Goal: Transaction & Acquisition: Purchase product/service

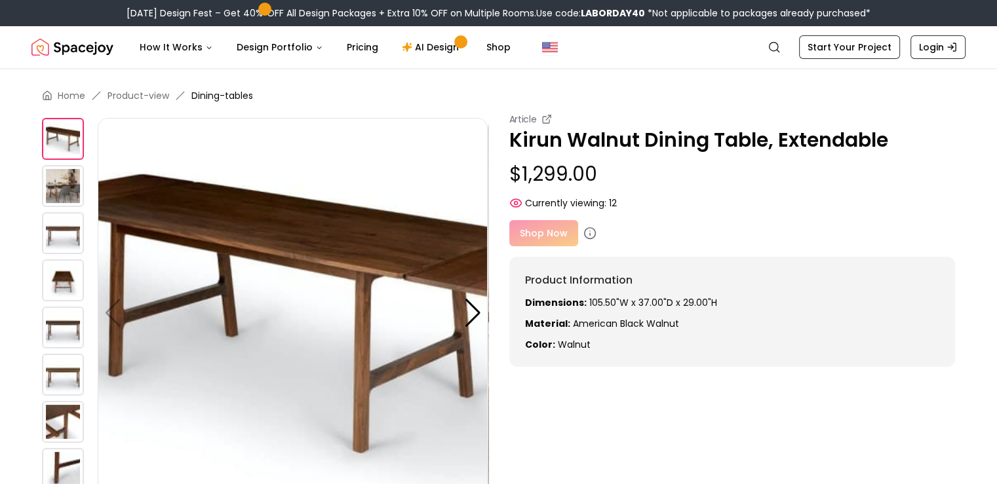
click at [52, 237] on img at bounding box center [63, 233] width 42 height 42
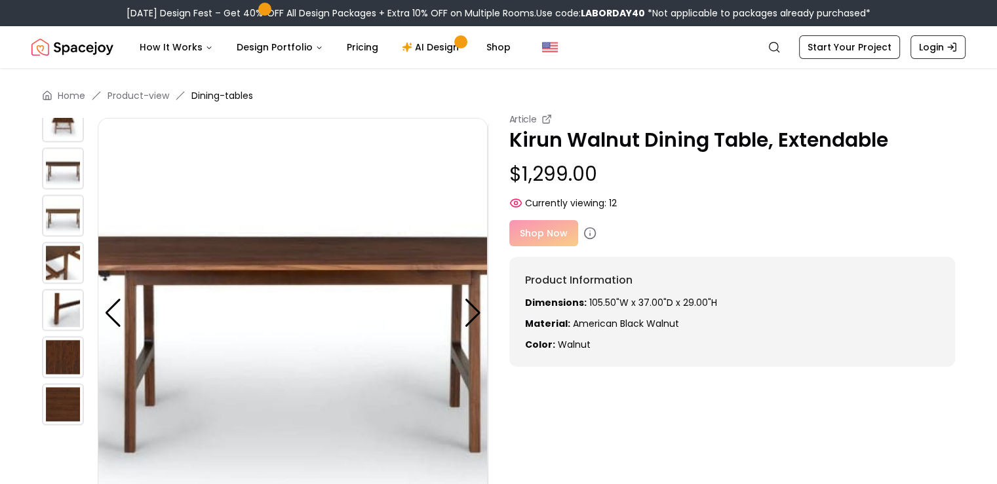
click at [56, 263] on img at bounding box center [63, 263] width 42 height 42
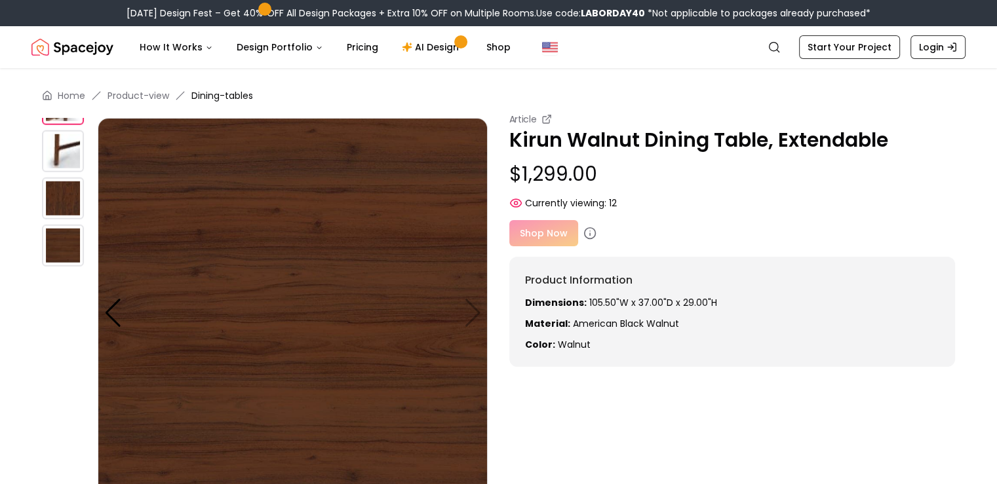
click at [63, 237] on img at bounding box center [63, 246] width 42 height 42
click at [59, 204] on img at bounding box center [63, 199] width 42 height 42
click at [56, 167] on img at bounding box center [63, 151] width 42 height 42
click at [55, 141] on img at bounding box center [63, 151] width 42 height 42
click at [34, 261] on div "Home Product-view Dining-tables Article Kirun Walnut Dining Table, Extendable $…" at bounding box center [498, 413] width 997 height 691
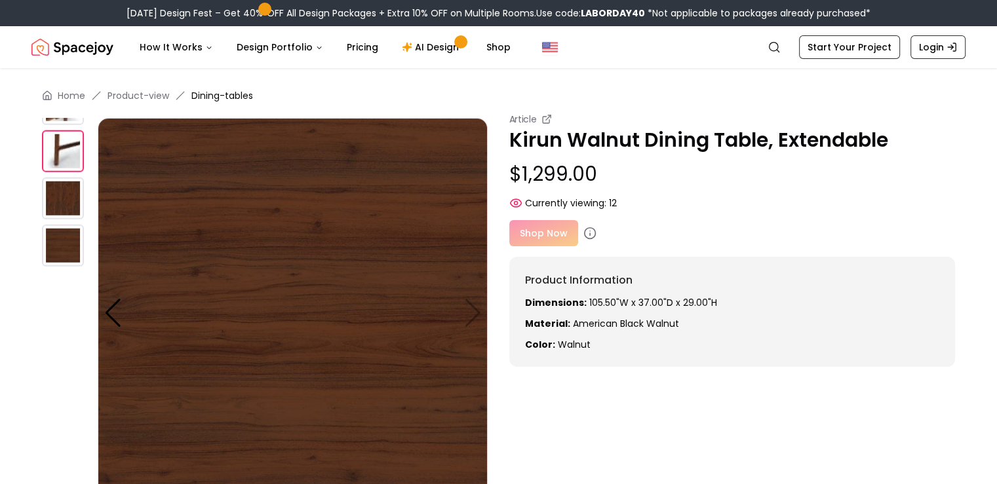
click at [62, 148] on img at bounding box center [63, 151] width 42 height 42
click at [553, 140] on p "Kirun Walnut Dining Table, Extendable" at bounding box center [732, 140] width 446 height 24
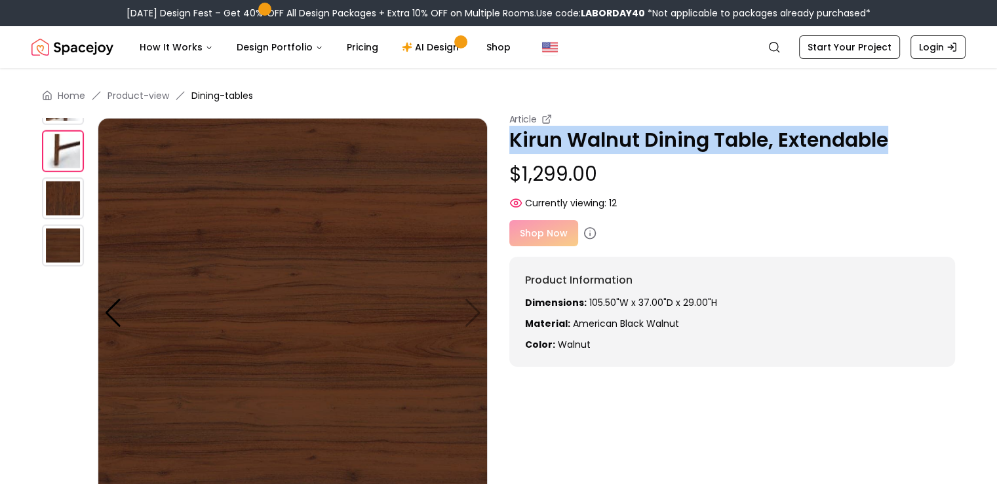
drag, startPoint x: 515, startPoint y: 138, endPoint x: 887, endPoint y: 152, distance: 372.6
click at [887, 152] on p "Kirun Walnut Dining Table, Extendable" at bounding box center [732, 140] width 446 height 24
copy p "Kirun Walnut Dining Table, Extendable"
click at [110, 317] on div at bounding box center [113, 313] width 18 height 29
click at [104, 309] on div at bounding box center [113, 313] width 18 height 29
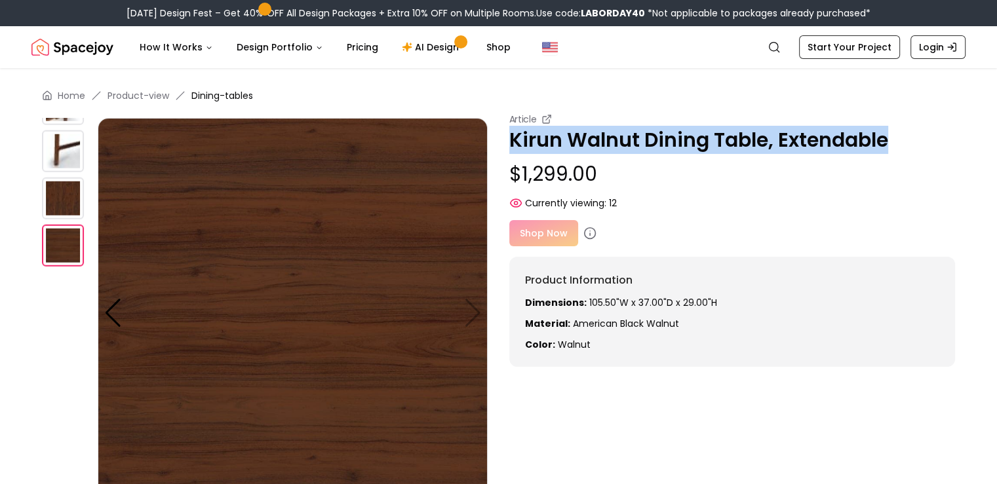
click at [47, 187] on img at bounding box center [63, 199] width 42 height 42
click at [68, 155] on img at bounding box center [63, 151] width 42 height 42
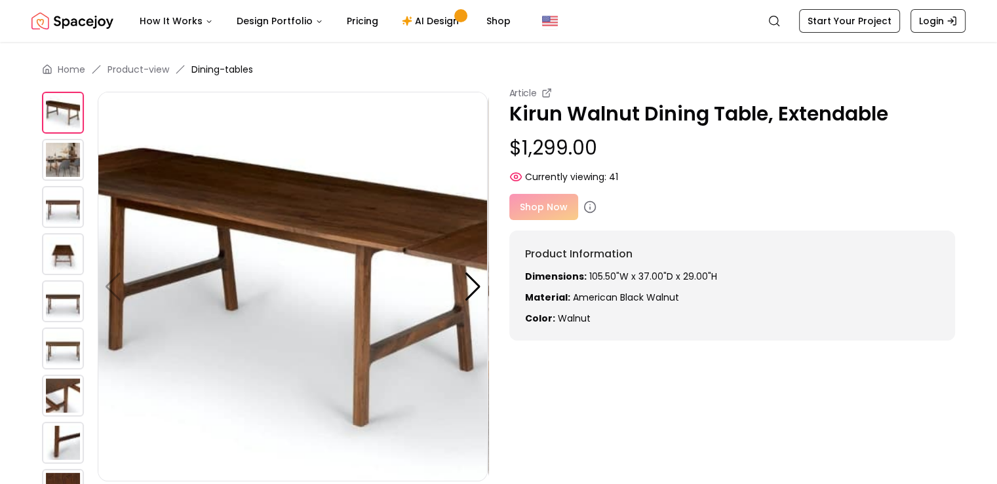
click at [306, 247] on img at bounding box center [293, 287] width 390 height 390
